Goal: Task Accomplishment & Management: Complete application form

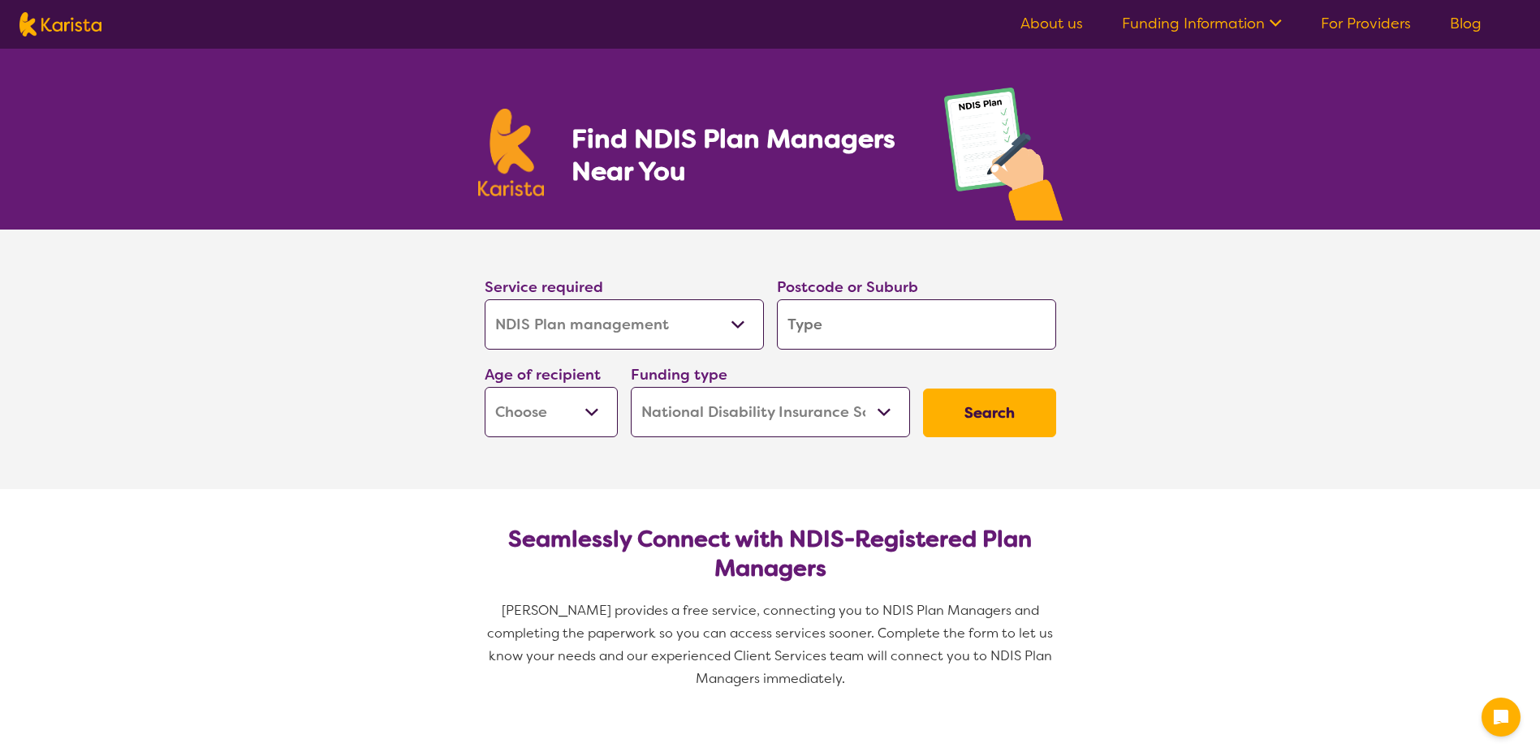
select select "NDIS Plan management"
select select "NDIS"
select select "NDIS Plan management"
select select "NDIS"
select select "NDIS Plan management"
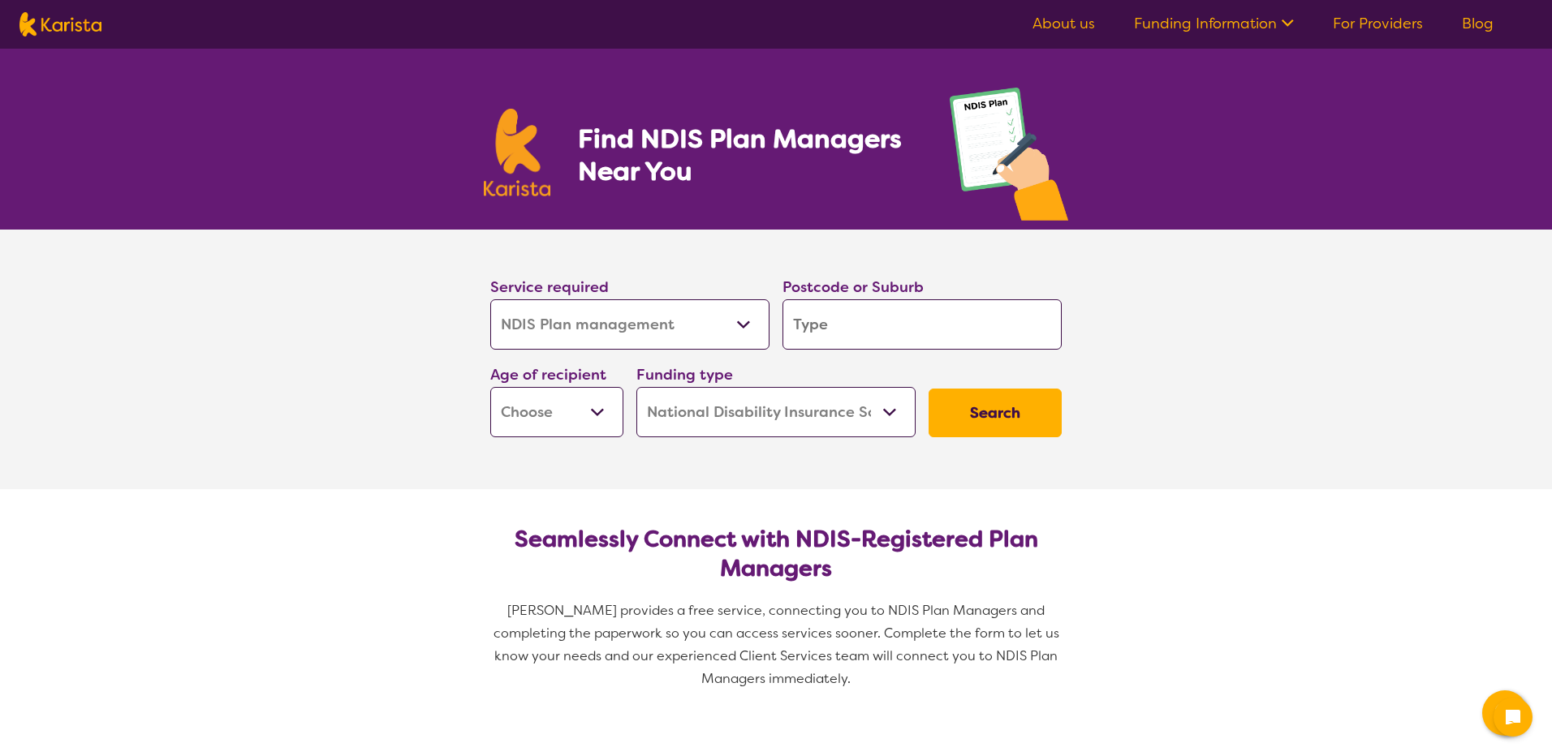
select select "NDIS"
select select "NDIS Plan management"
select select "NDIS"
select select "NDIS Plan management"
select select "NDIS"
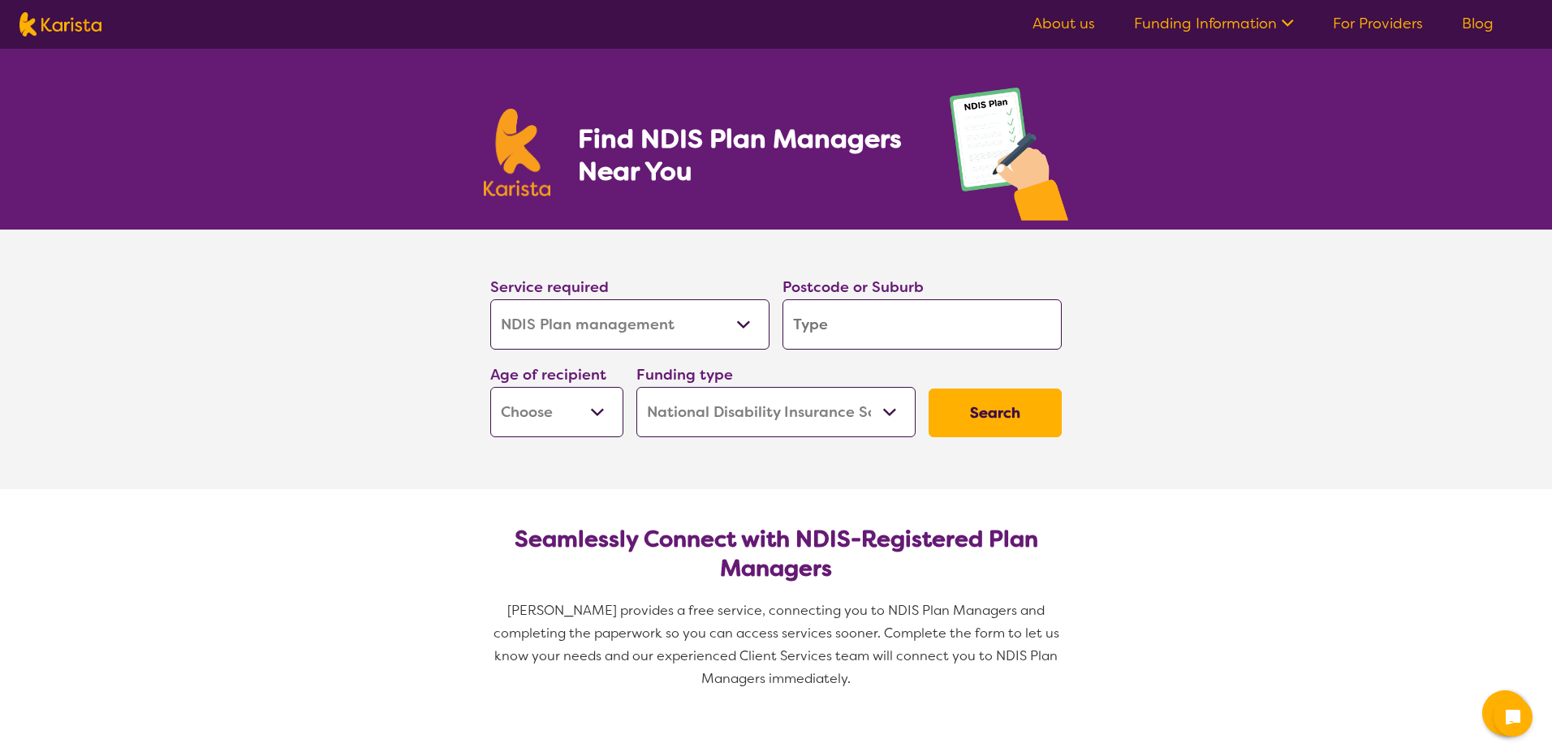
select select "NDIS Plan management"
select select "NDIS"
select select "NDIS Plan management"
select select "NDIS"
select select "NDIS Plan management"
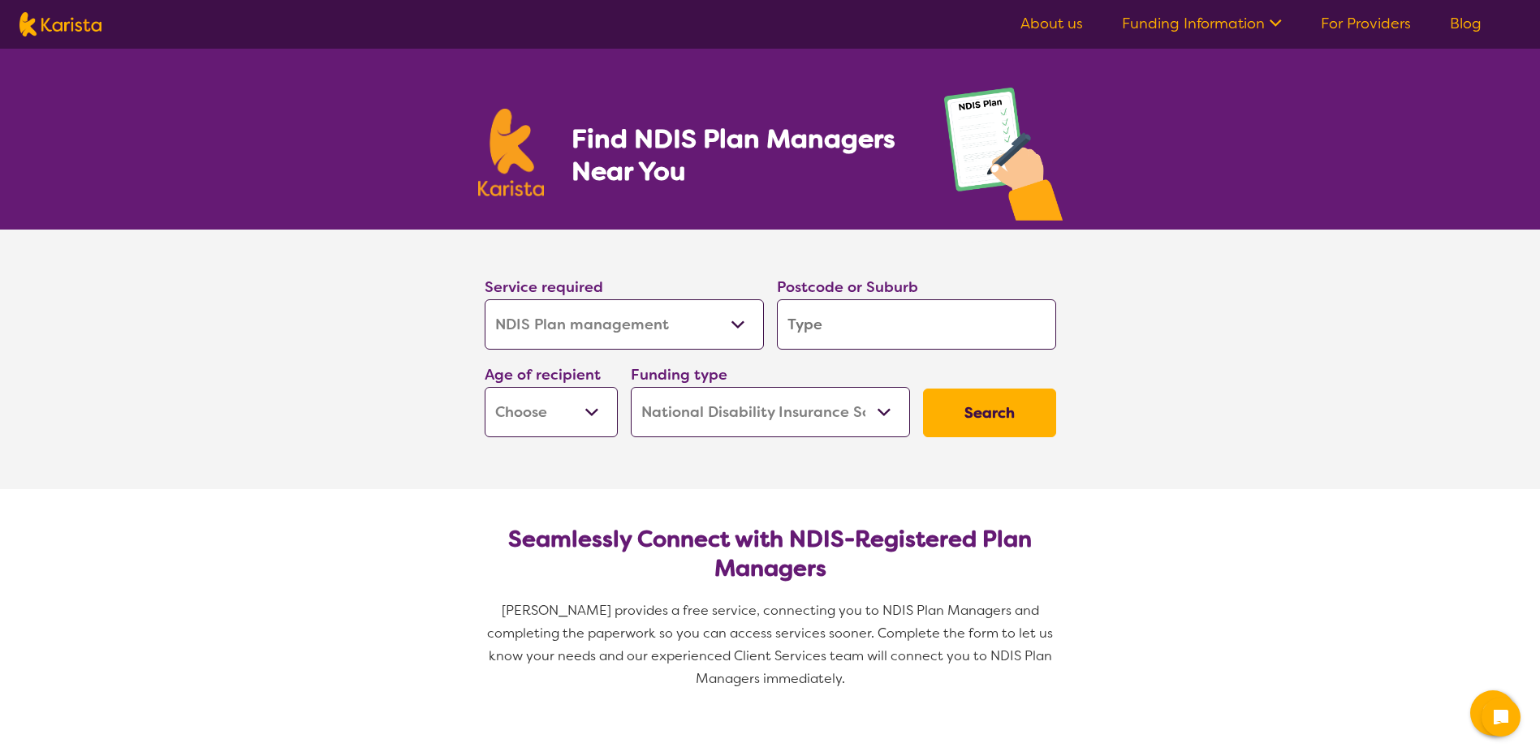
select select "NDIS"
